Goal: Information Seeking & Learning: Find specific fact

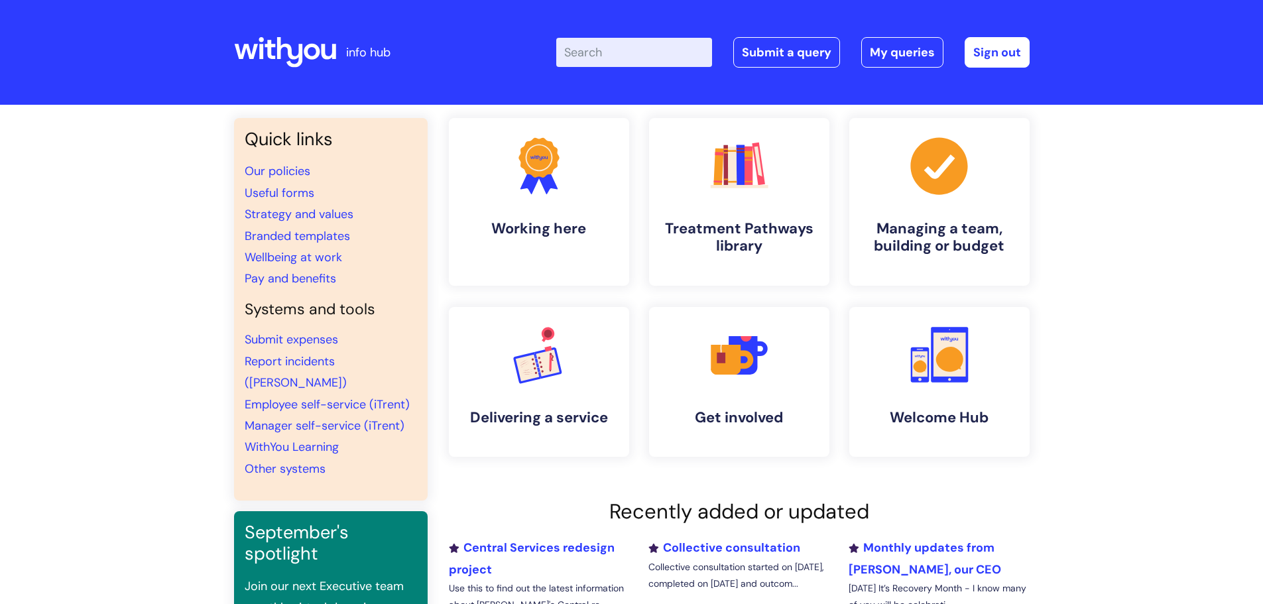
drag, startPoint x: 0, startPoint y: 0, endPoint x: 602, endPoint y: 48, distance: 604.4
click at [602, 48] on input "Enter your search term here..." at bounding box center [634, 52] width 156 height 29
type input "continuation"
click button "Search" at bounding box center [0, 0] width 0 height 0
